Goal: Information Seeking & Learning: Learn about a topic

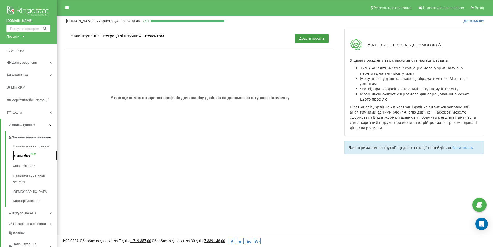
click at [20, 159] on link "AI analytics NEW" at bounding box center [35, 155] width 44 height 10
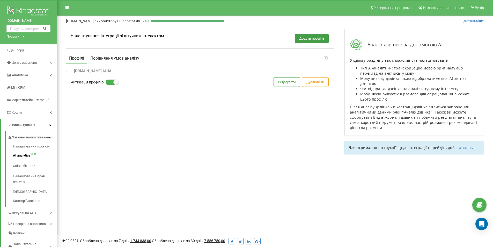
click at [99, 58] on button "Порівняння умов аналізу" at bounding box center [114, 58] width 55 height 9
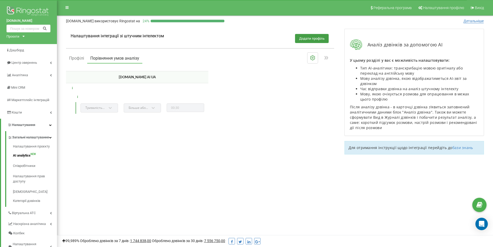
click at [90, 107] on div "Тривалість розмови" at bounding box center [100, 107] width 38 height 9
click at [139, 108] on div "Більше або дорівнює" at bounding box center [143, 107] width 38 height 9
click at [312, 56] on icon at bounding box center [313, 57] width 4 height 5
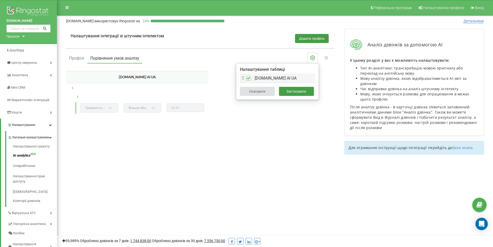
click at [245, 78] on li "dariana-trade.com AI UA" at bounding box center [277, 78] width 75 height 9
click at [296, 93] on button "Застосувати" at bounding box center [296, 91] width 35 height 9
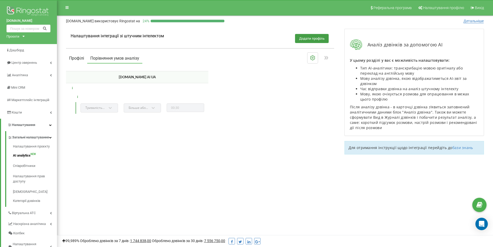
click at [74, 56] on button "Профілі" at bounding box center [76, 58] width 21 height 9
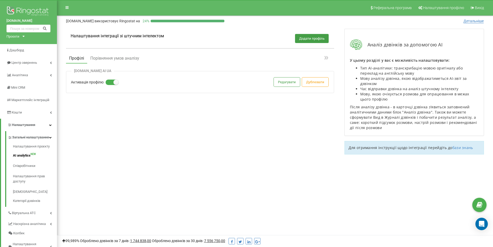
click at [89, 82] on label "Активація профілю" at bounding box center [87, 82] width 33 height 5
click at [0, 0] on input "Активація профілю" at bounding box center [0, 0] width 0 height 0
click at [291, 84] on button "Редагувати" at bounding box center [287, 81] width 26 height 9
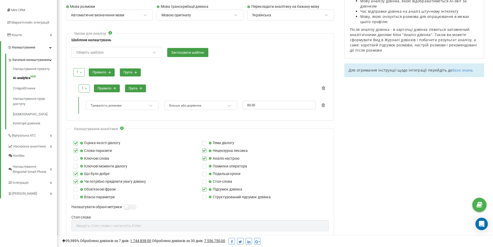
scroll to position [78, 0]
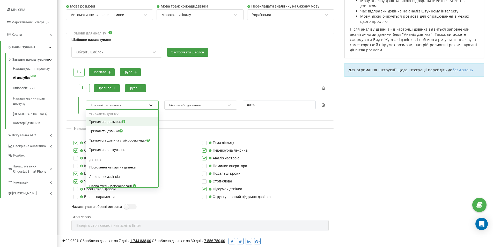
click at [152, 106] on icon at bounding box center [150, 105] width 5 height 5
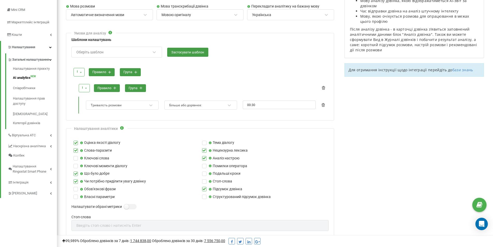
click at [246, 79] on div "і і або правило група і і або правило група Тривалість розмови Більше або дорів…" at bounding box center [200, 89] width 257 height 48
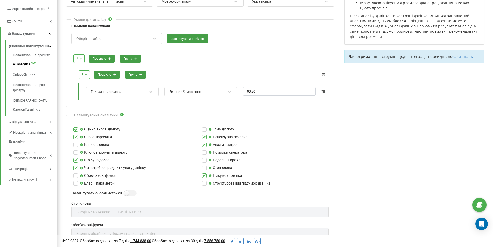
scroll to position [78, 0]
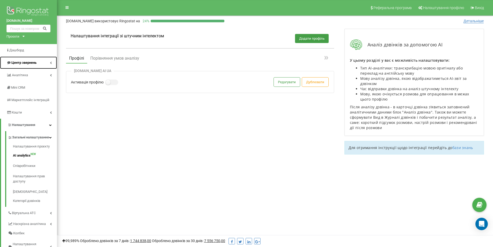
click at [18, 63] on span "Центр звернень" at bounding box center [23, 63] width 25 height 4
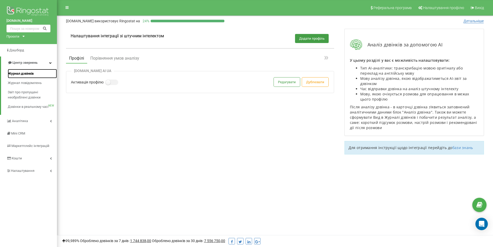
click at [33, 74] on span "Журнал дзвінків" at bounding box center [21, 73] width 26 height 5
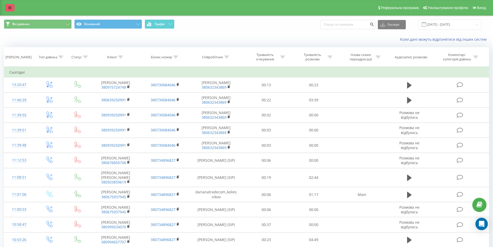
click at [11, 8] on icon at bounding box center [9, 8] width 3 height 4
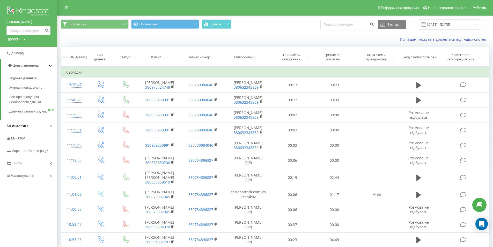
click at [48, 132] on link "Аналiтика" at bounding box center [28, 126] width 57 height 12
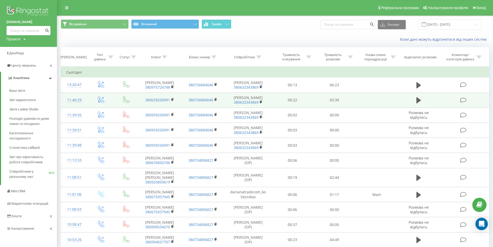
drag, startPoint x: 323, startPoint y: 100, endPoint x: 313, endPoint y: 100, distance: 10.4
click at [313, 100] on td "00:22" at bounding box center [293, 99] width 42 height 15
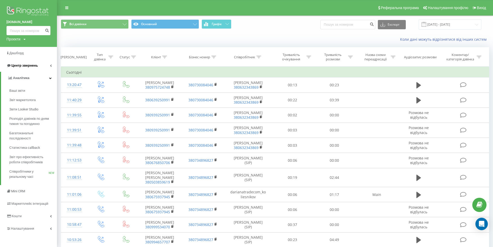
click at [41, 66] on link "Центр звернень" at bounding box center [28, 65] width 57 height 12
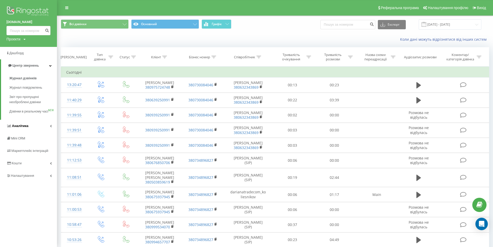
click at [26, 128] on span "Аналiтика" at bounding box center [20, 126] width 17 height 4
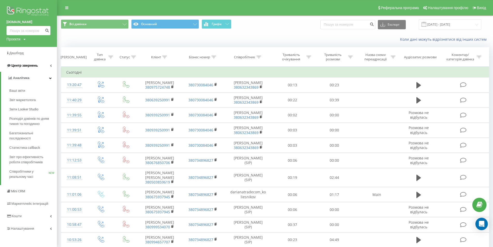
click at [49, 65] on link "Центр звернень" at bounding box center [28, 65] width 57 height 12
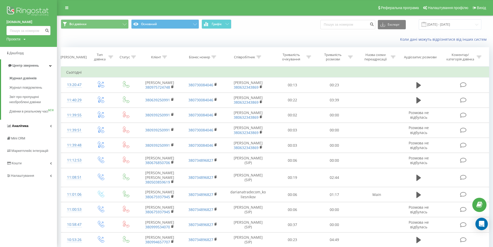
click at [53, 130] on link "Аналiтика" at bounding box center [28, 126] width 57 height 12
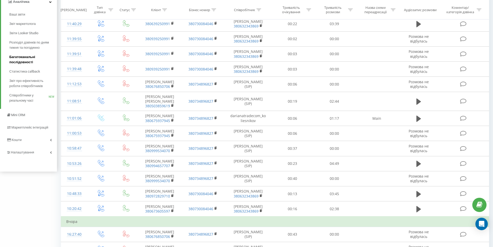
scroll to position [78, 0]
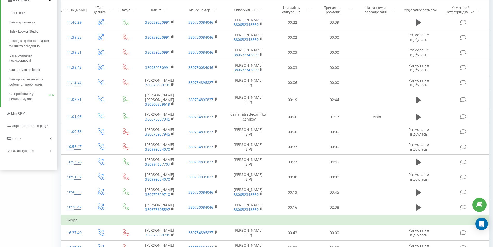
click at [52, 150] on link "Налаштування" at bounding box center [28, 151] width 57 height 12
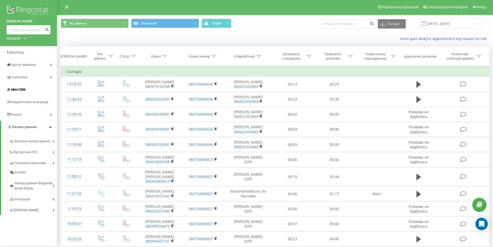
scroll to position [0, 0]
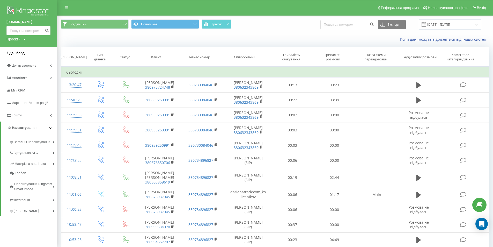
click at [20, 55] on span "Дашборд" at bounding box center [16, 53] width 15 height 4
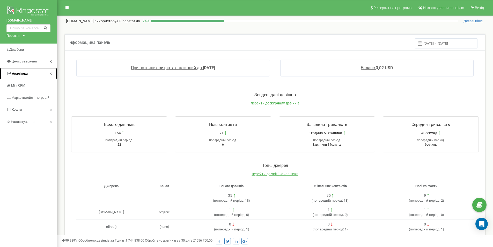
click at [26, 71] on link "Аналiтика" at bounding box center [28, 74] width 57 height 12
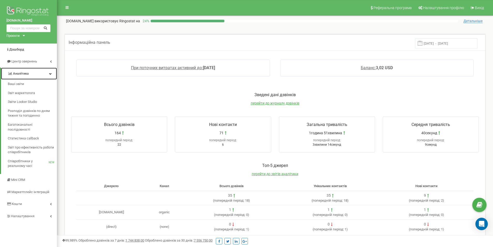
click at [26, 71] on link "Аналiтика" at bounding box center [29, 74] width 56 height 12
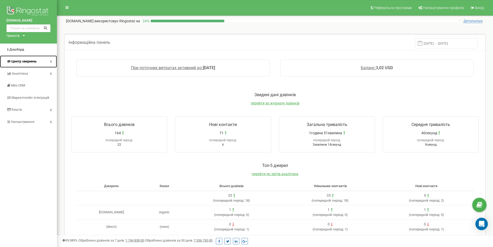
click at [31, 60] on span "Центр звернень" at bounding box center [23, 61] width 25 height 4
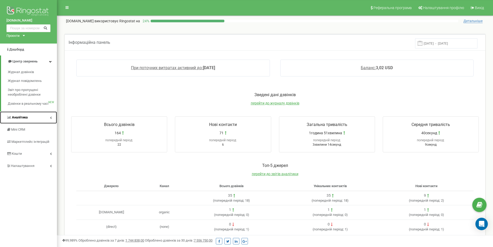
click at [26, 118] on span "Аналiтика" at bounding box center [20, 117] width 16 height 4
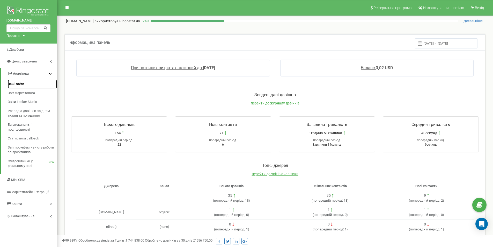
click at [23, 85] on span "Ваші звіти" at bounding box center [16, 84] width 16 height 5
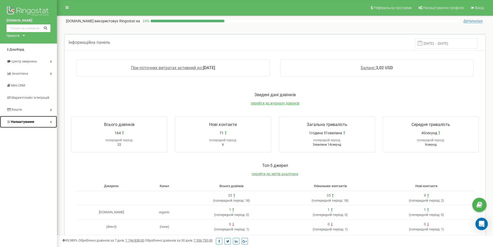
click at [49, 119] on link "Налаштування" at bounding box center [28, 122] width 57 height 12
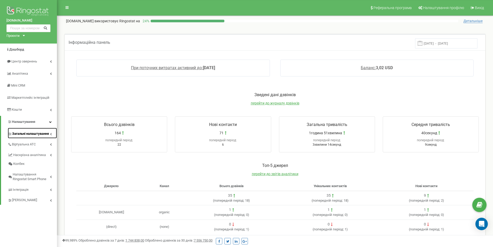
click at [35, 133] on span "Загальні налаштування" at bounding box center [30, 133] width 37 height 5
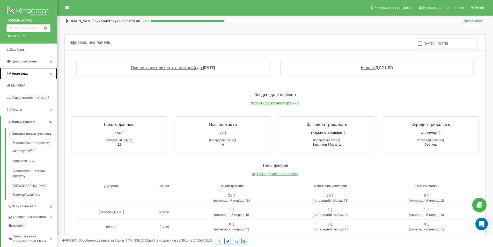
click at [29, 73] on link "Аналiтика" at bounding box center [28, 74] width 57 height 12
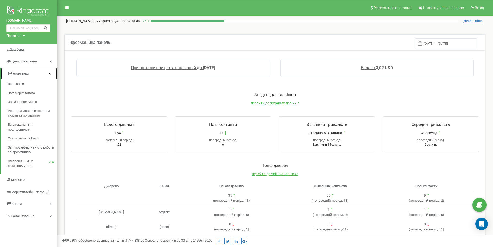
click at [24, 74] on span "Аналiтика" at bounding box center [21, 73] width 16 height 4
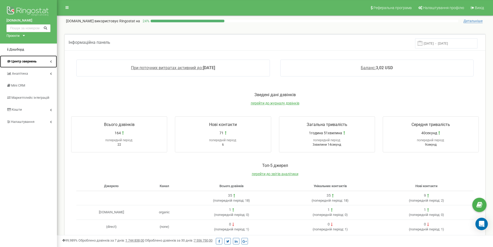
click at [30, 63] on span "Центр звернень" at bounding box center [23, 61] width 25 height 4
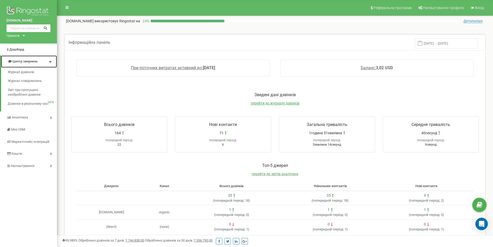
click at [30, 63] on span "Центр звернень" at bounding box center [24, 61] width 25 height 4
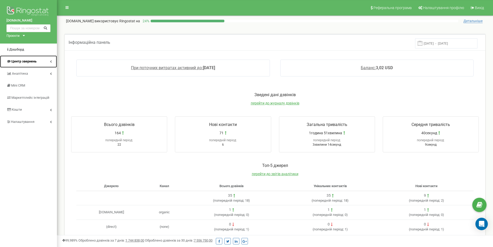
click at [27, 63] on span "Центр звернень" at bounding box center [23, 61] width 25 height 4
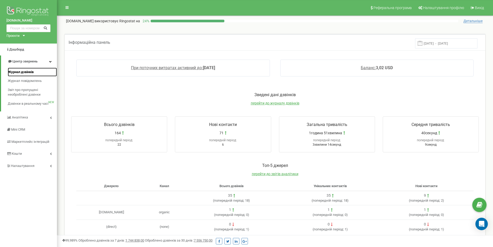
click at [26, 72] on span "Журнал дзвінків" at bounding box center [21, 72] width 26 height 5
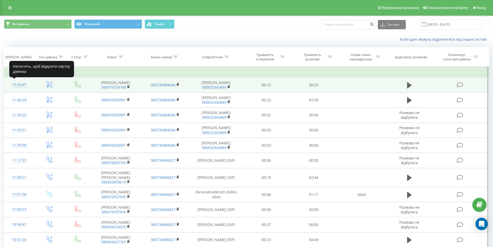
click at [19, 84] on div "13:20:47" at bounding box center [19, 85] width 20 height 10
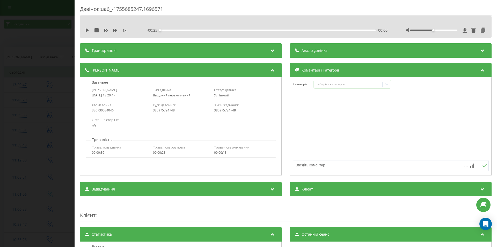
click at [37, 20] on div "Дзвінок : ua6_-1755685247.1696571 1 x - 00:23 00:00 00:00 Транскрипція Для AI-а…" at bounding box center [248, 123] width 497 height 247
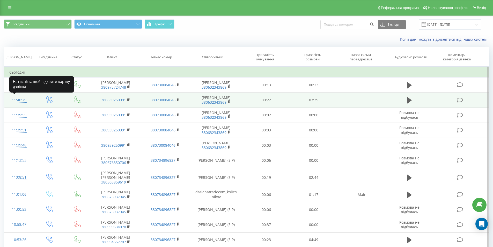
click at [25, 100] on div "11:40:29" at bounding box center [19, 100] width 20 height 10
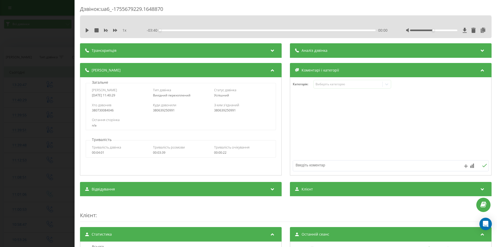
click at [413, 52] on div "Аналіз дзвінка" at bounding box center [391, 50] width 202 height 15
